Goal: Task Accomplishment & Management: Manage account settings

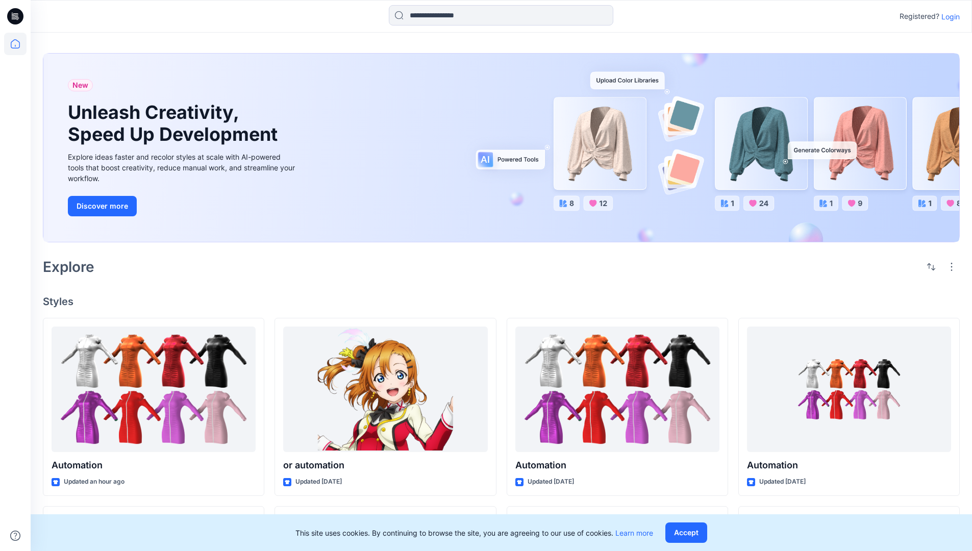
click at [948, 16] on p "Login" at bounding box center [950, 16] width 18 height 11
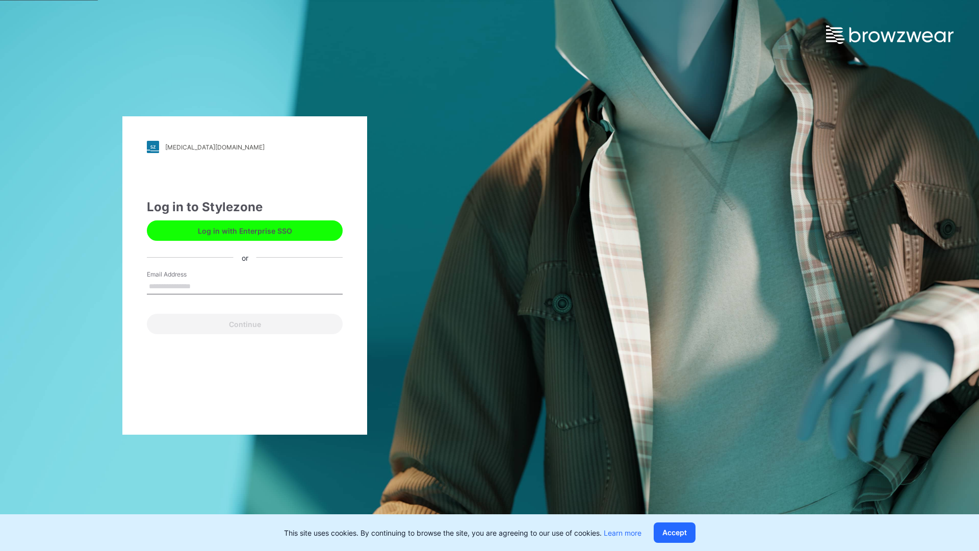
click at [202, 286] on input "Email Address" at bounding box center [245, 286] width 196 height 15
type input "**********"
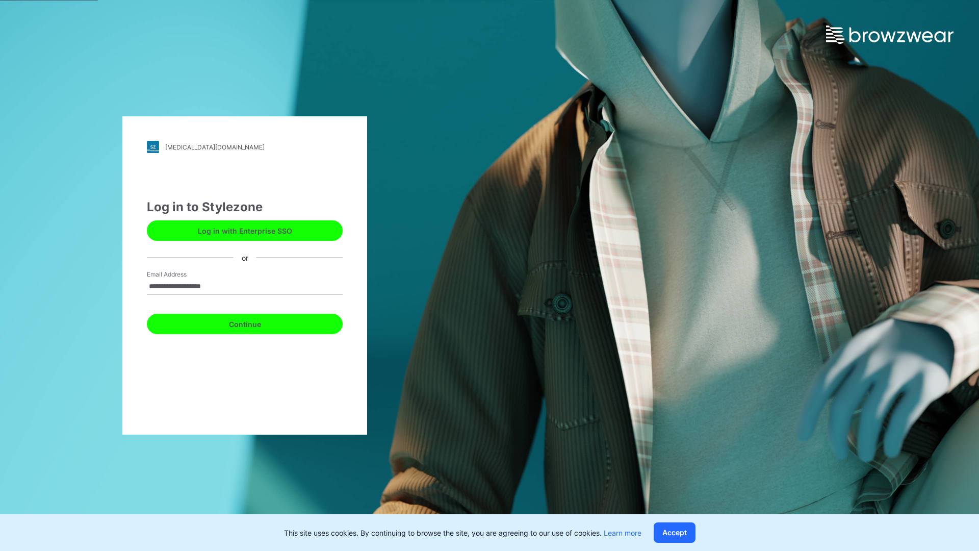
click at [256, 322] on button "Continue" at bounding box center [245, 324] width 196 height 20
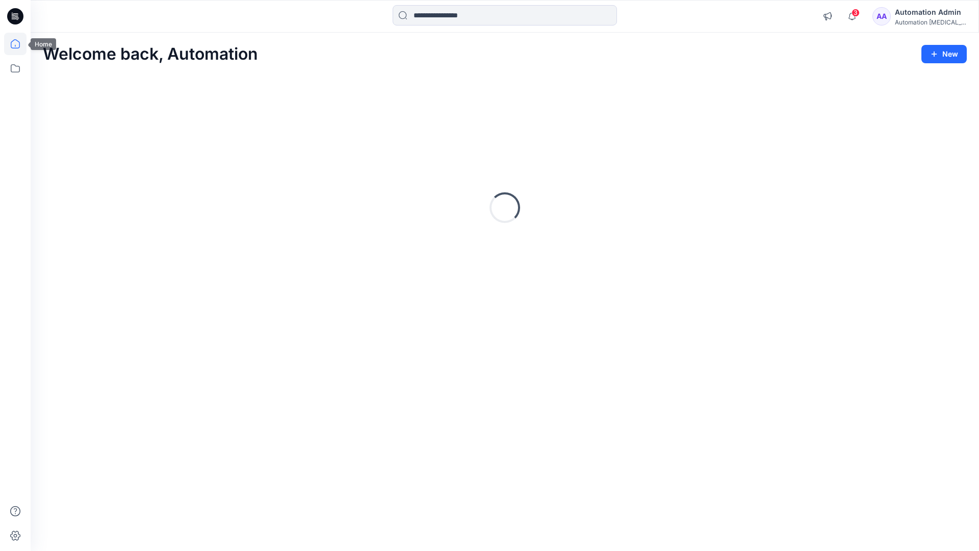
click at [19, 44] on icon at bounding box center [15, 43] width 9 height 9
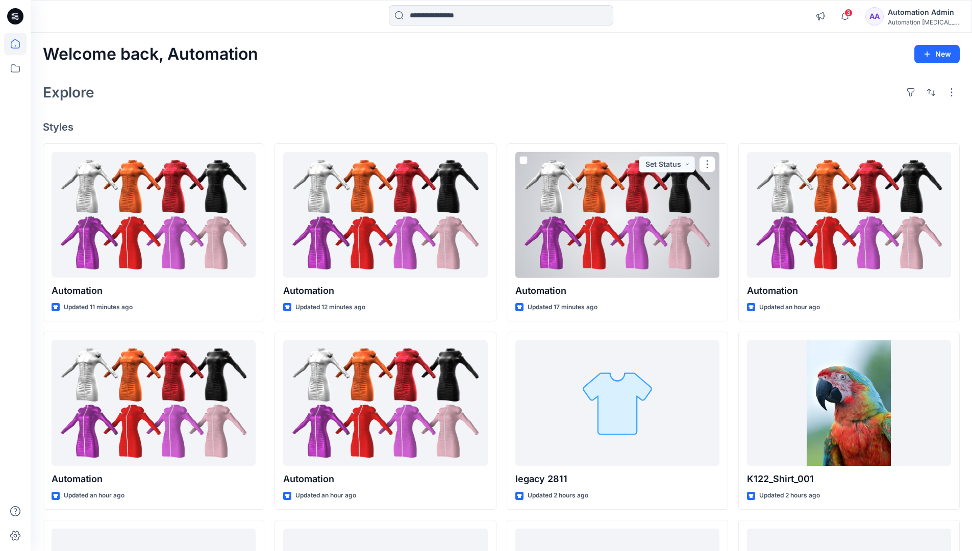
click at [920, 16] on div "Automation Admin" at bounding box center [923, 12] width 71 height 12
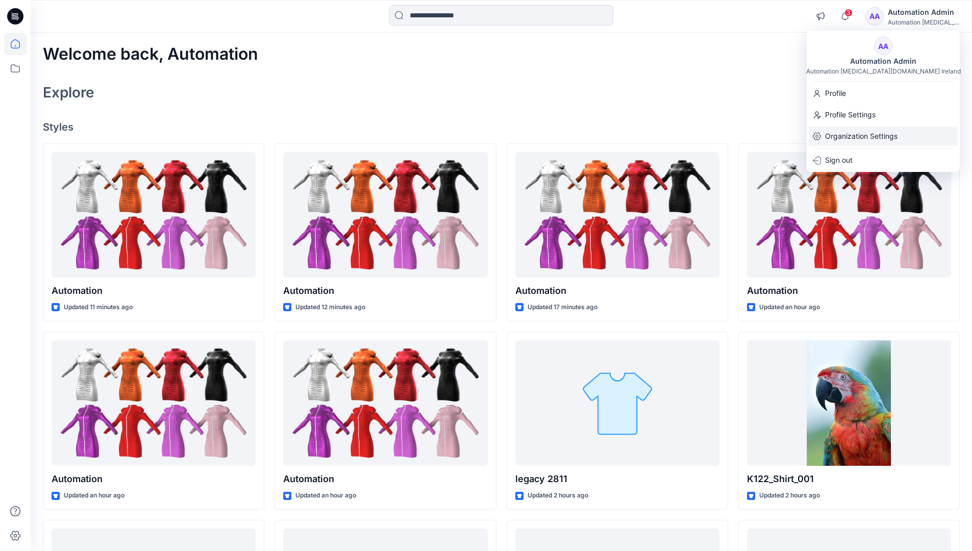
click at [863, 138] on p "Organization Settings" at bounding box center [861, 136] width 72 height 19
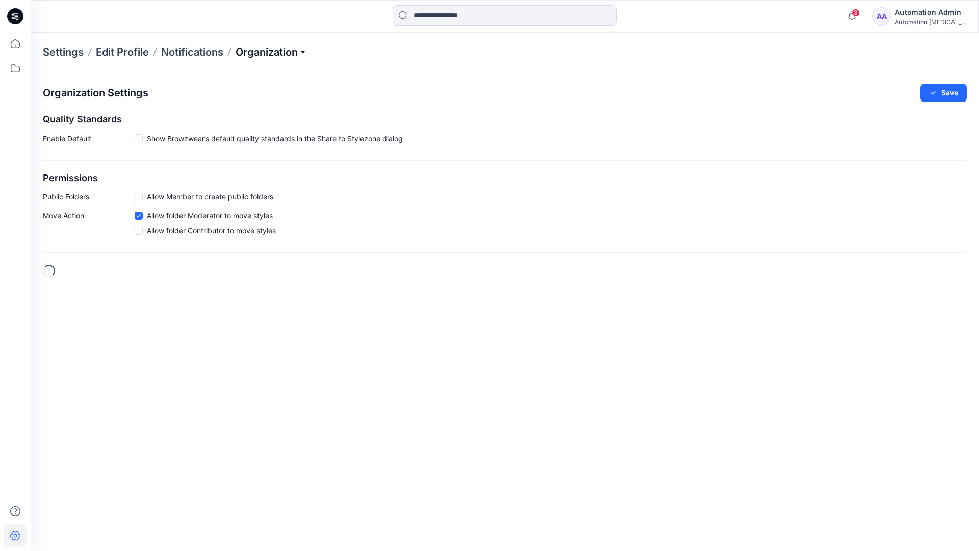
click at [290, 51] on p "Organization" at bounding box center [271, 52] width 71 height 14
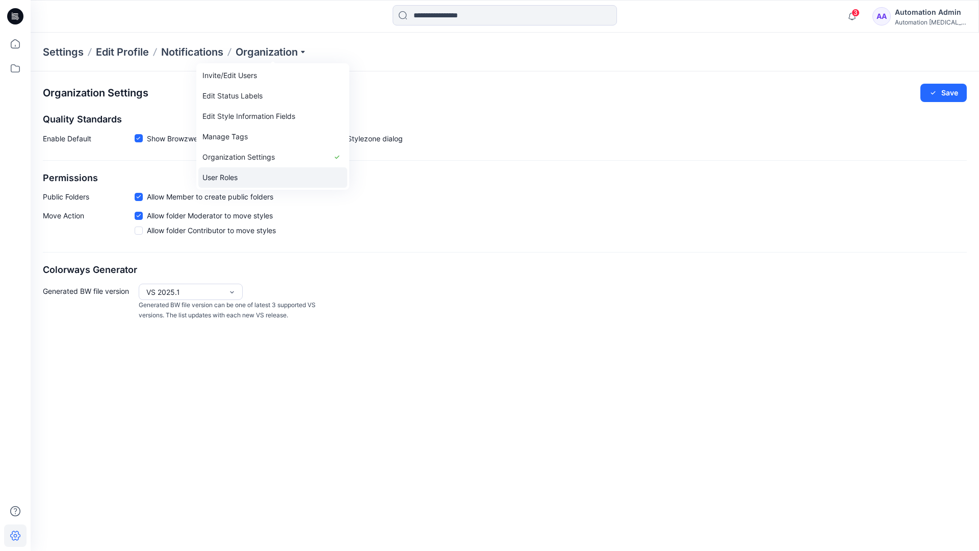
click at [244, 178] on link "User Roles" at bounding box center [272, 177] width 149 height 20
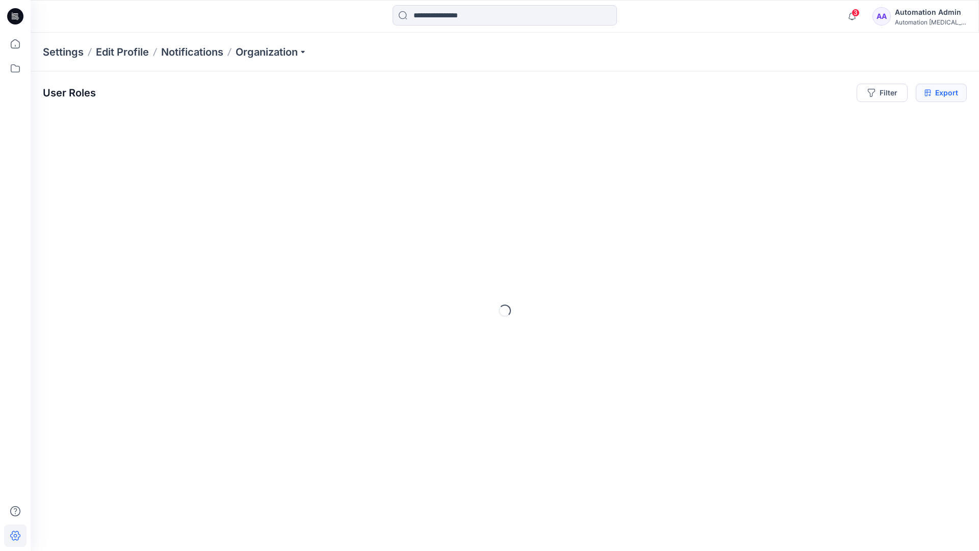
click at [928, 93] on icon at bounding box center [928, 93] width 7 height 8
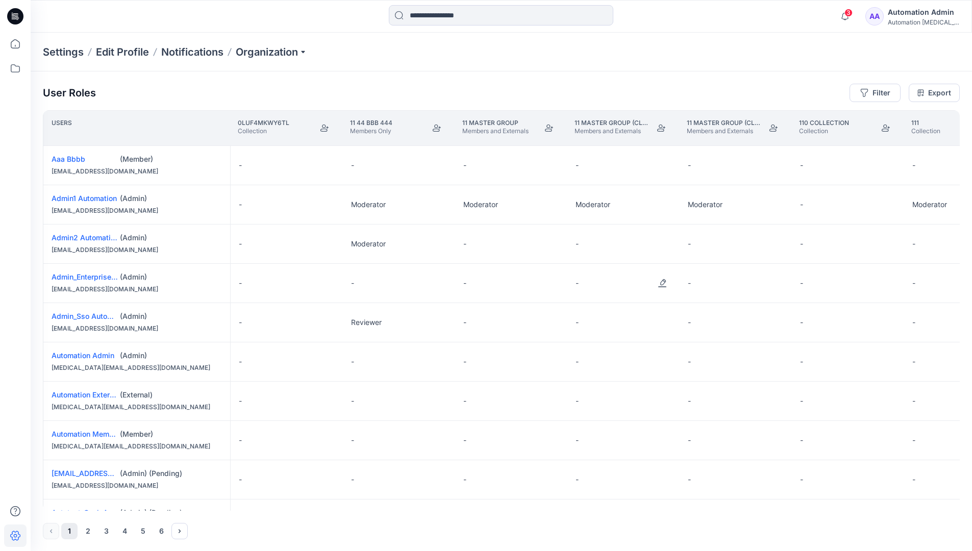
click at [915, 18] on div "Automation Admin" at bounding box center [923, 12] width 71 height 12
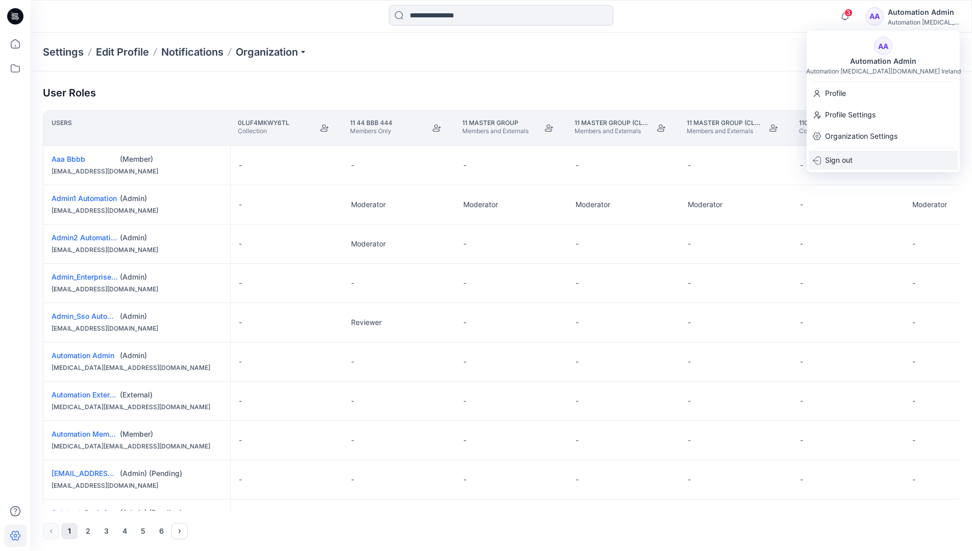
click at [852, 160] on p "Sign out" at bounding box center [839, 159] width 28 height 19
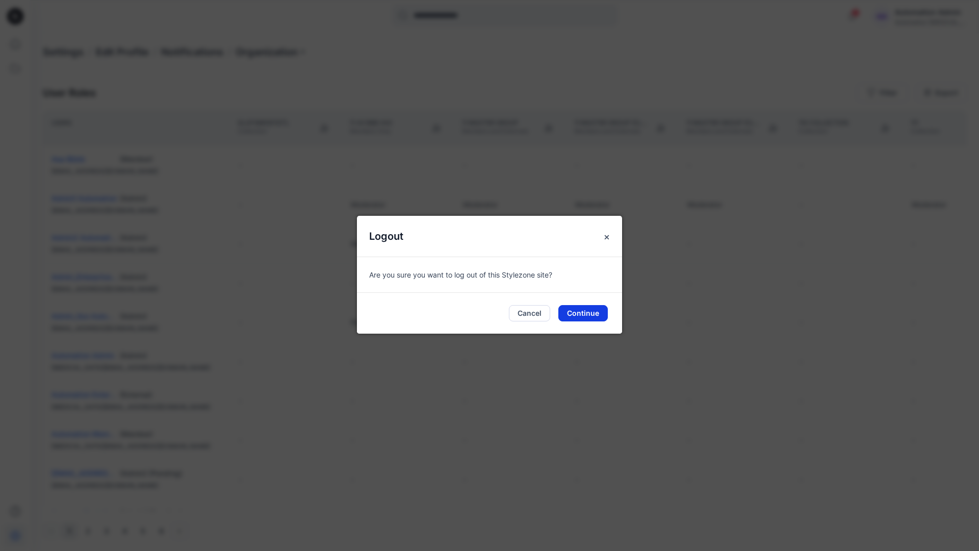
click at [601, 311] on button "Continue" at bounding box center [583, 313] width 49 height 16
